Goal: Check status: Check status

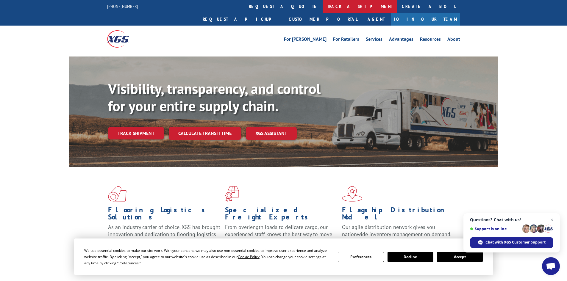
click at [323, 10] on link "track a shipment" at bounding box center [360, 6] width 75 height 13
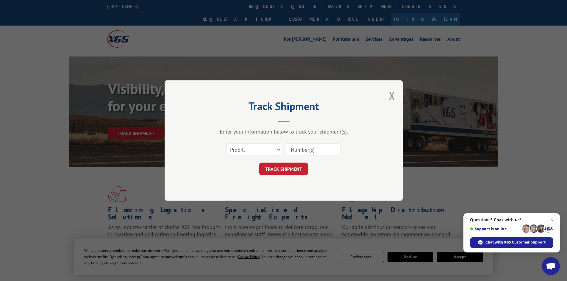
click at [268, 158] on div "Select category... Probill BOL PO" at bounding box center [283, 150] width 179 height 20
click at [271, 150] on select "Select category... Probill BOL PO" at bounding box center [254, 150] width 55 height 13
select select "bol"
click at [227, 144] on select "Select category... Probill BOL PO" at bounding box center [254, 150] width 55 height 13
click at [309, 149] on input at bounding box center [313, 150] width 55 height 13
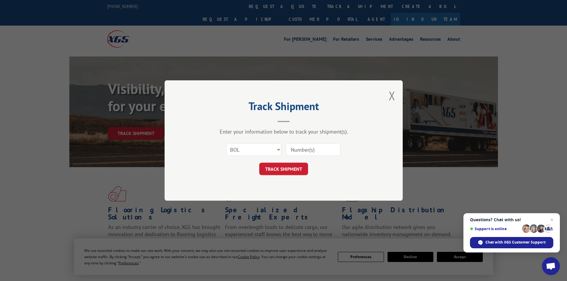
paste input "243150"
type input "243150"
click button "TRACK SHIPMENT" at bounding box center [283, 169] width 49 height 13
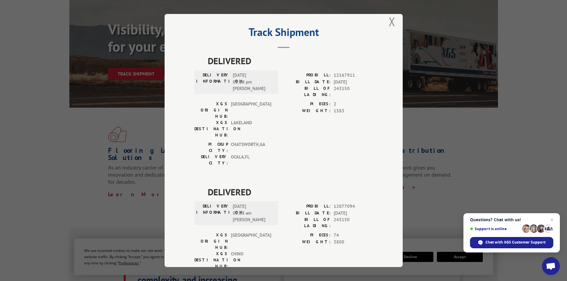
scroll to position [15, 0]
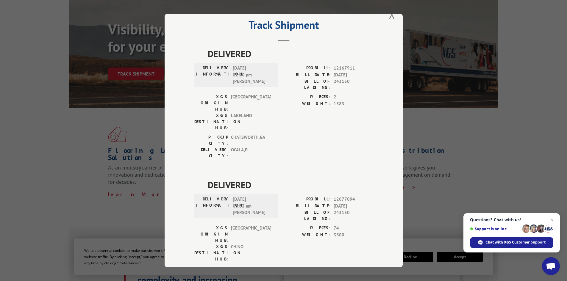
click at [451, 157] on div "Track Shipment DELIVERED DELIVERY INFORMATION: [DATE] 01:20 pm [PERSON_NAME]: 1…" at bounding box center [283, 140] width 567 height 281
click at [389, 16] on button "Close modal" at bounding box center [392, 15] width 7 height 16
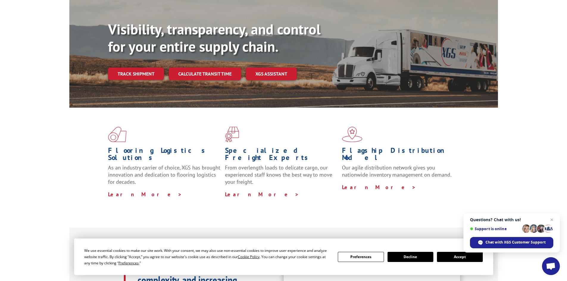
scroll to position [0, 0]
